Goal: Task Accomplishment & Management: Manage account settings

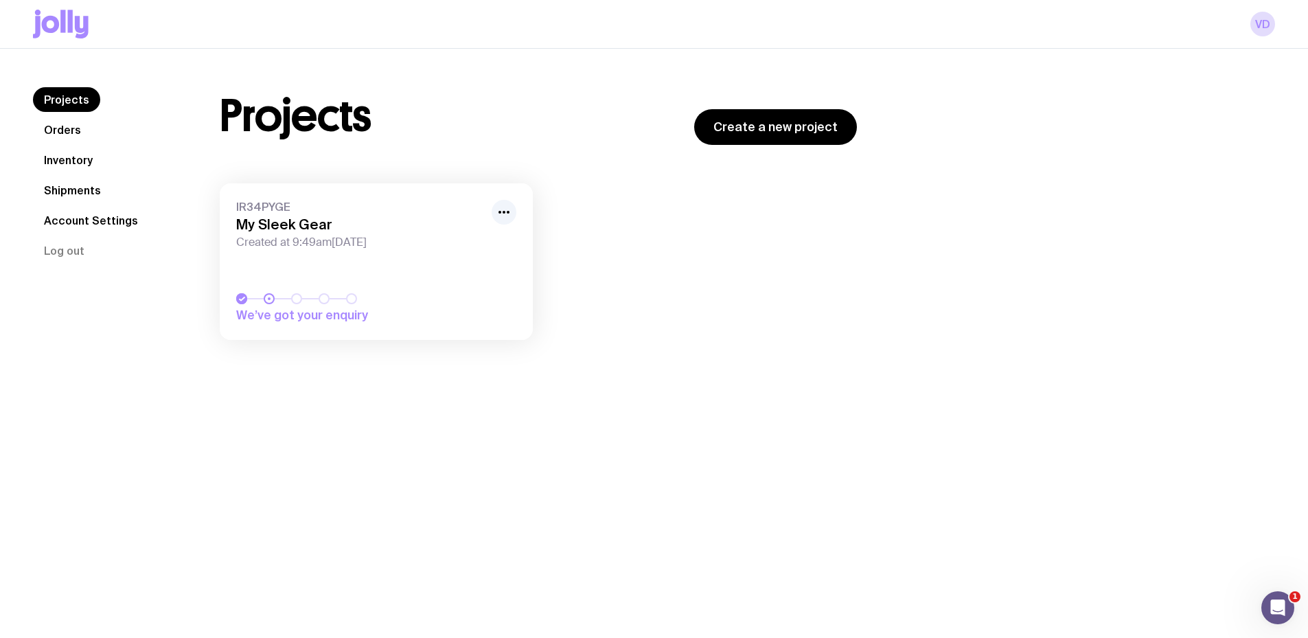
click at [271, 308] on span "We’ve got your enquiry" at bounding box center [332, 315] width 192 height 16
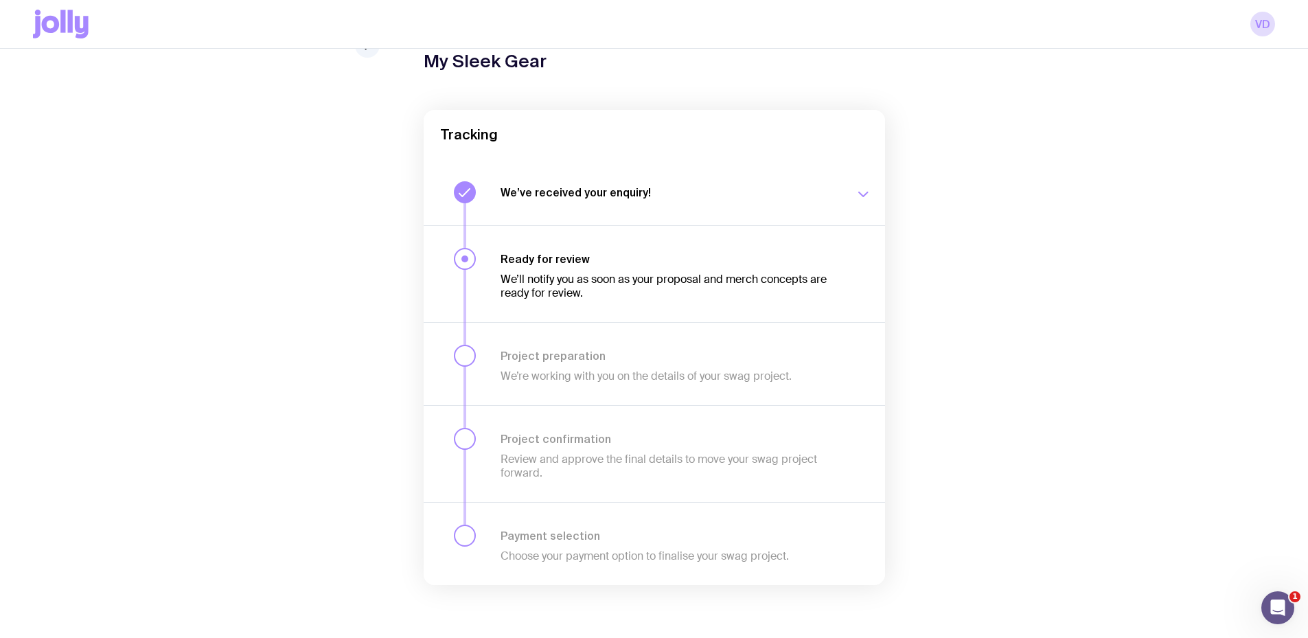
scroll to position [73, 0]
drag, startPoint x: 1096, startPoint y: 457, endPoint x: 1062, endPoint y: 459, distance: 33.7
click at [1097, 457] on div "IR34PYGE My Sleek Gear Tracking We’ve received your enquiry! Our team is on it …" at bounding box center [654, 334] width 1242 height 607
click at [870, 194] on icon "button" at bounding box center [863, 192] width 16 height 16
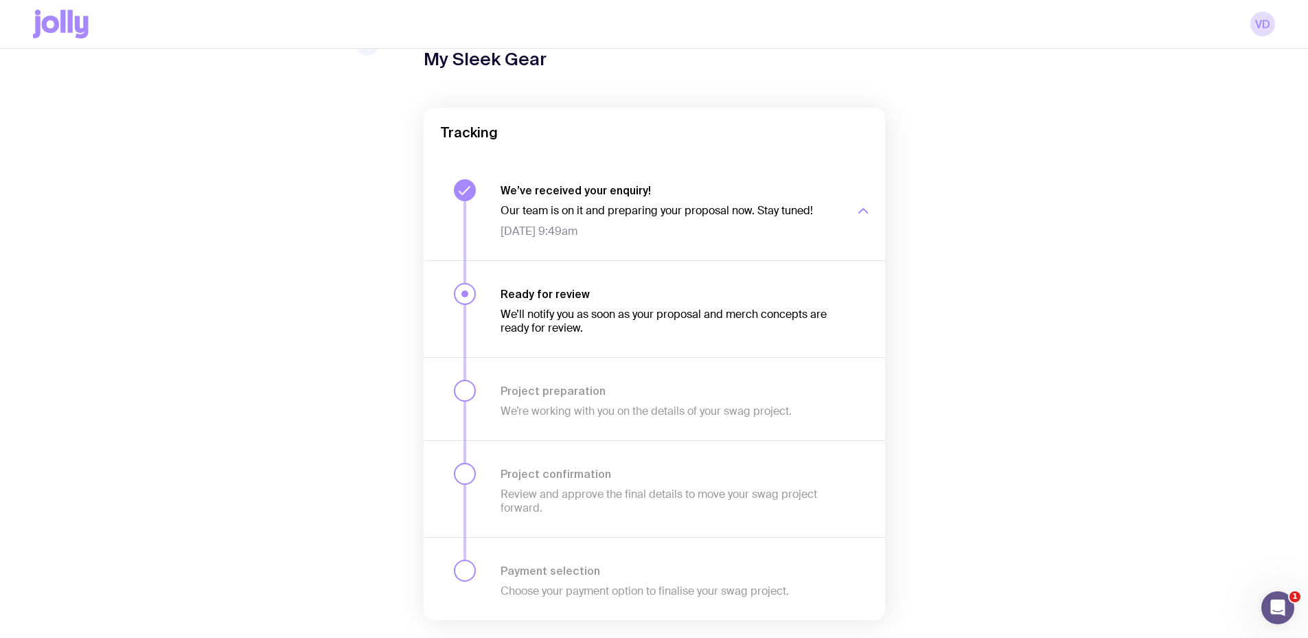
click at [376, 185] on div "IR34PYGE My Sleek Gear Tracking We’ve received your enquiry! Our team is on it …" at bounding box center [654, 353] width 1242 height 644
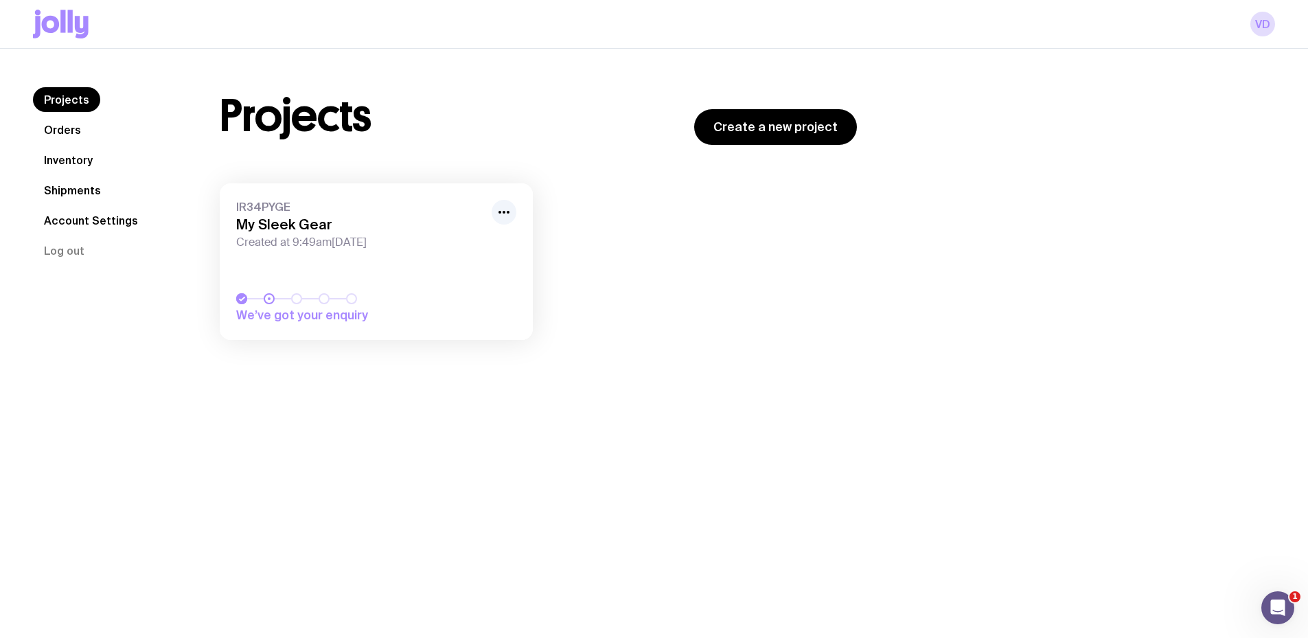
click at [71, 132] on link "Orders" at bounding box center [62, 129] width 59 height 25
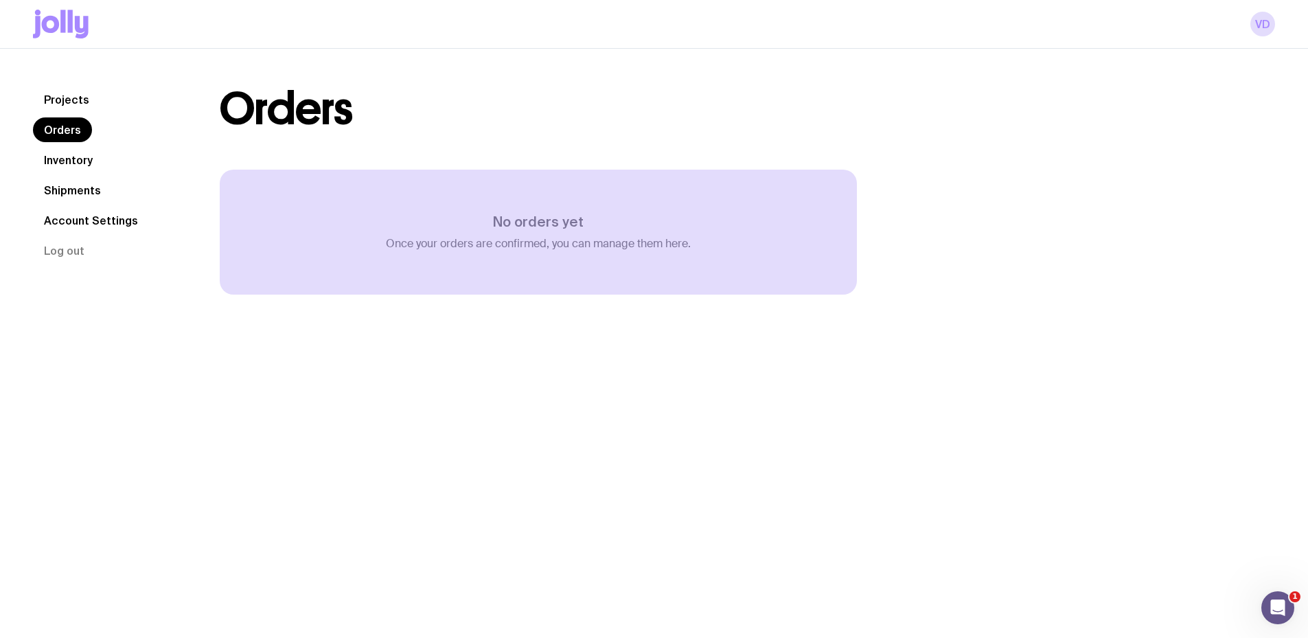
click at [70, 151] on link "Inventory" at bounding box center [68, 160] width 71 height 25
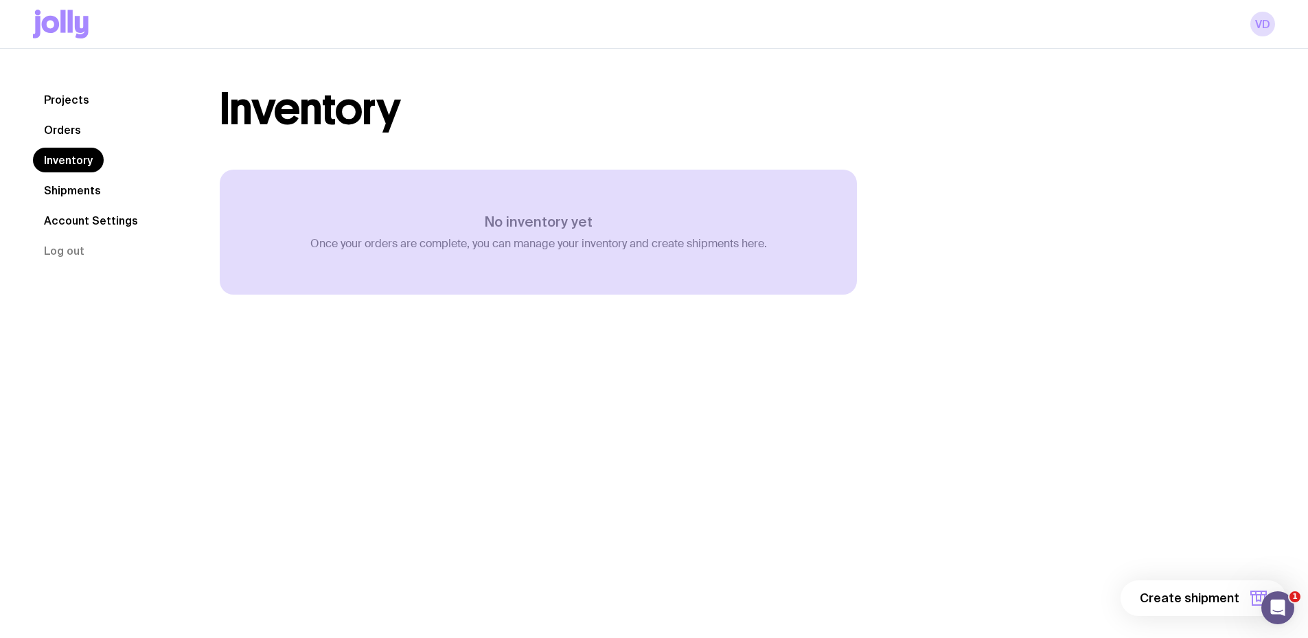
click at [69, 193] on link "Shipments" at bounding box center [72, 190] width 79 height 25
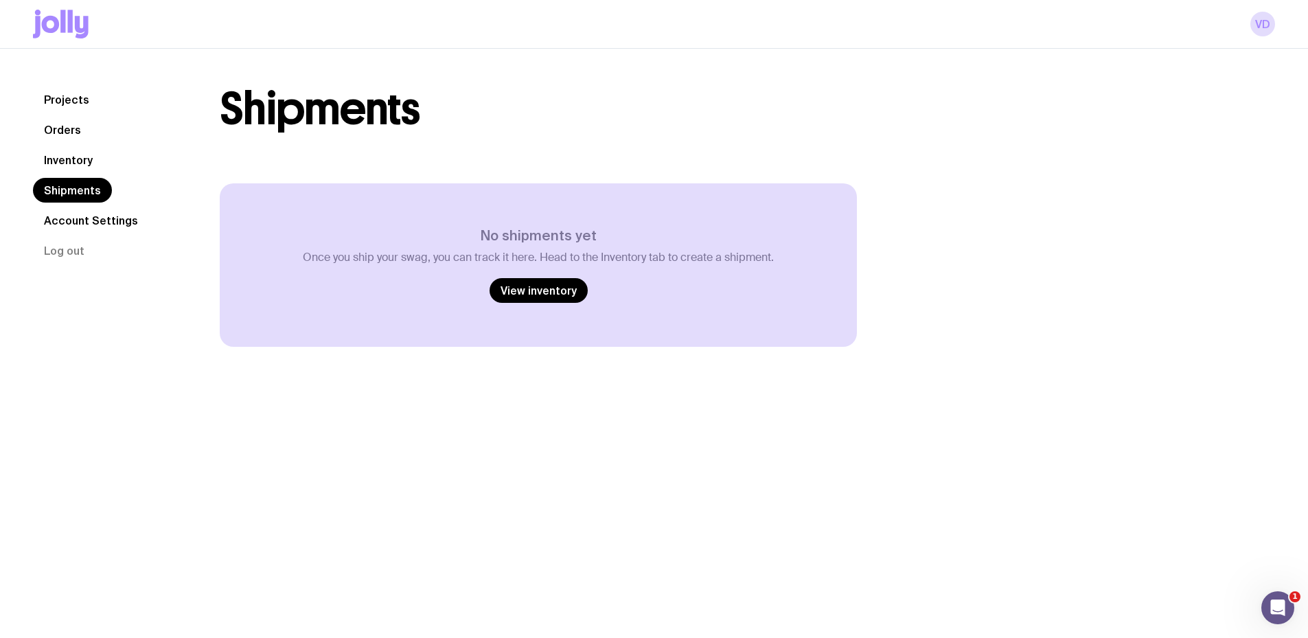
click at [66, 99] on link "Projects" at bounding box center [66, 99] width 67 height 25
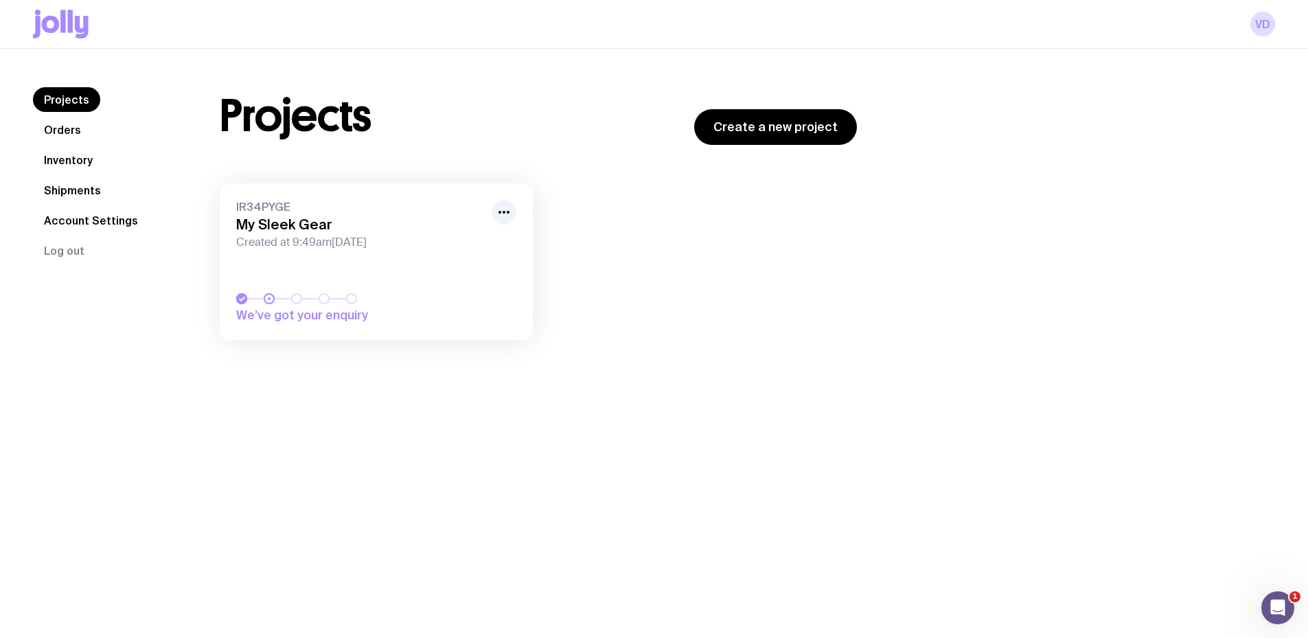
click at [279, 208] on span "IR34PYGE" at bounding box center [359, 207] width 247 height 14
